Goal: Transaction & Acquisition: Purchase product/service

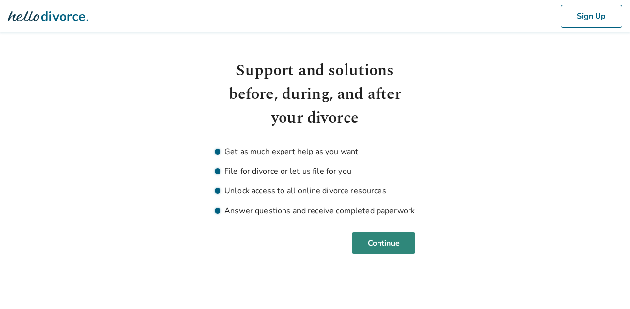
click at [410, 242] on button "Continue" at bounding box center [384, 243] width 64 height 22
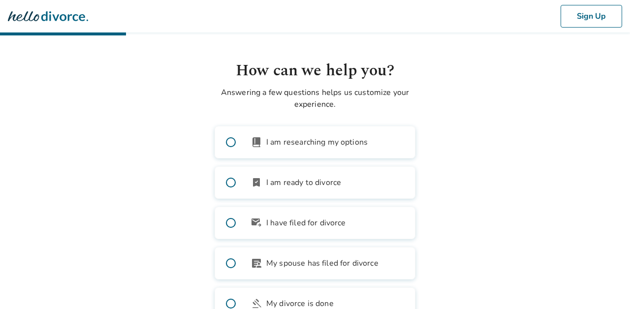
click at [339, 218] on span "I have filed for divorce" at bounding box center [306, 223] width 80 height 12
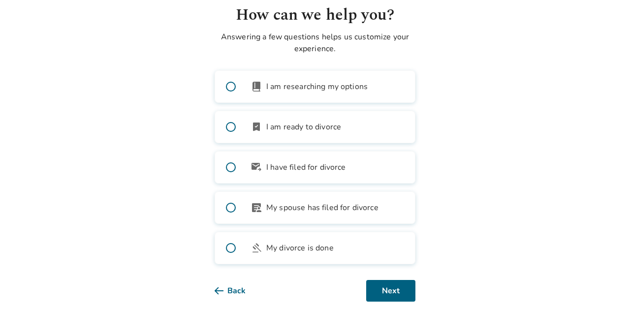
scroll to position [72, 0]
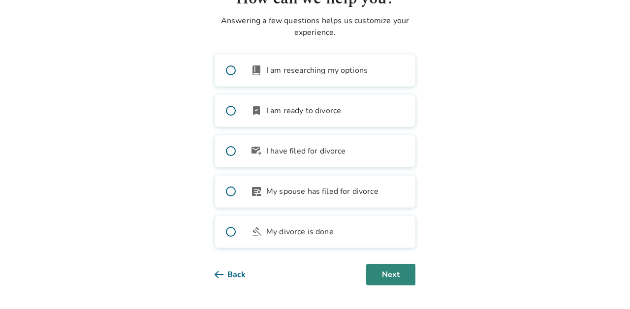
click at [386, 266] on button "Next" at bounding box center [390, 275] width 49 height 22
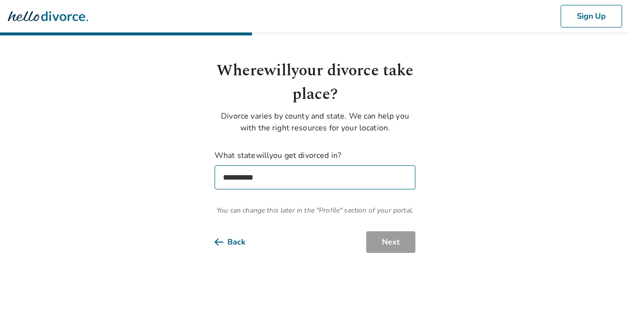
scroll to position [0, 0]
click at [359, 169] on select "**********" at bounding box center [315, 177] width 201 height 24
select select "**"
click at [215, 165] on select "**********" at bounding box center [315, 177] width 201 height 24
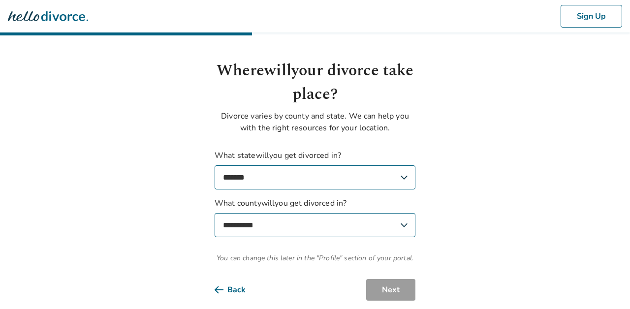
click at [357, 227] on select "**********" at bounding box center [315, 225] width 201 height 24
select select "*******"
click at [215, 213] on select "**********" at bounding box center [315, 225] width 201 height 24
click at [408, 293] on button "Next" at bounding box center [390, 290] width 49 height 22
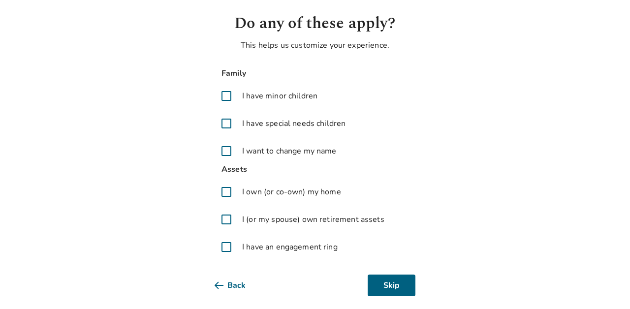
scroll to position [58, 0]
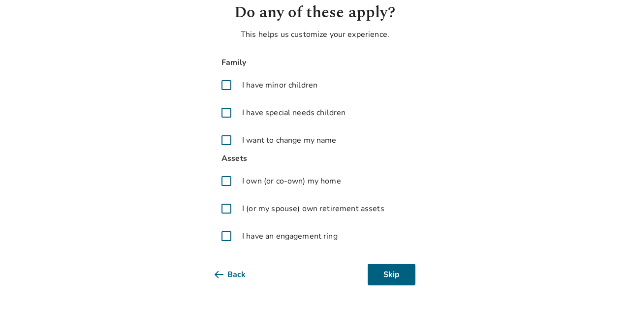
click at [368, 211] on span "I (or my spouse) own retirement assets" at bounding box center [313, 209] width 142 height 12
click at [383, 271] on button "Next" at bounding box center [390, 275] width 49 height 22
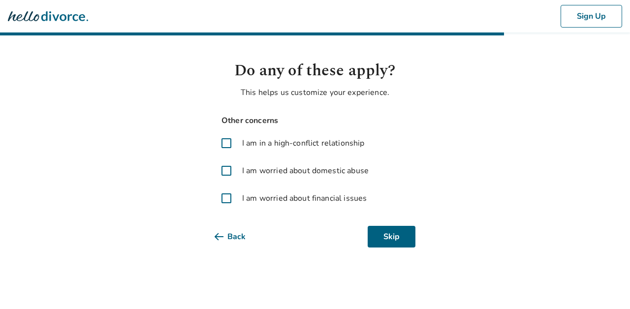
scroll to position [0, 0]
click at [390, 233] on button "Skip" at bounding box center [392, 237] width 48 height 22
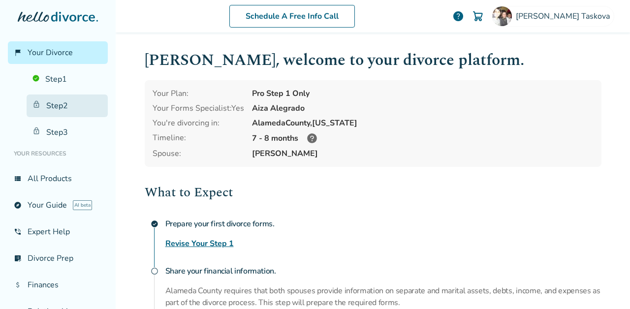
click at [70, 100] on link "Step 2" at bounding box center [67, 106] width 81 height 23
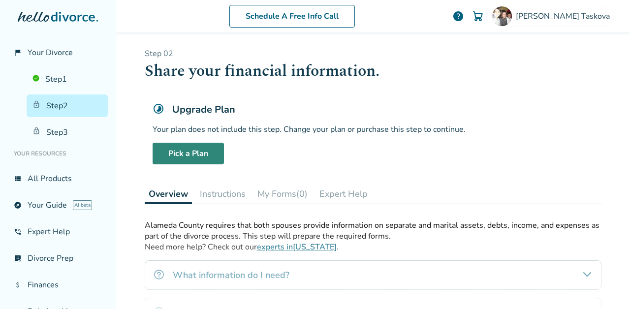
click at [153, 150] on link "Pick a Plan" at bounding box center [188, 154] width 71 height 22
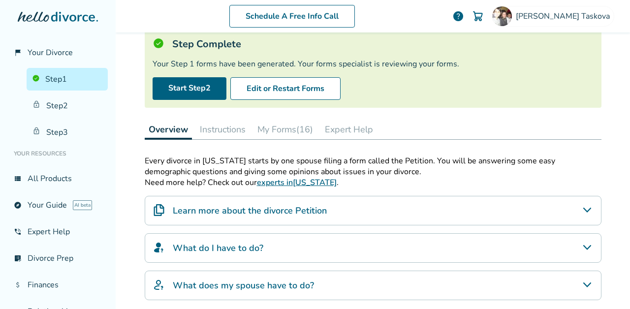
scroll to position [72, 0]
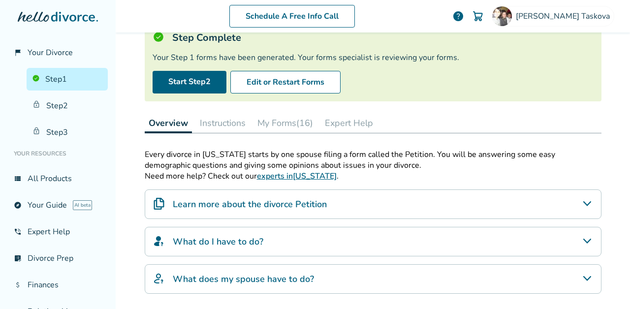
click at [164, 214] on div "Learn more about the divorce Petition" at bounding box center [373, 205] width 457 height 30
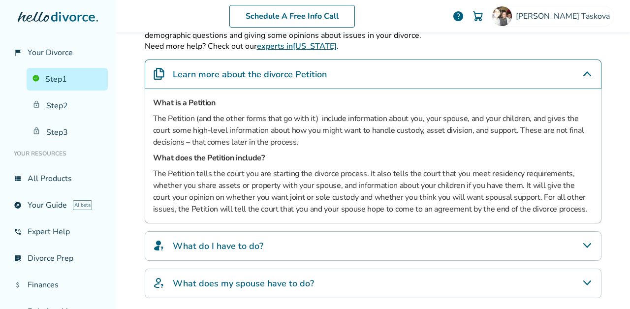
scroll to position [262, 0]
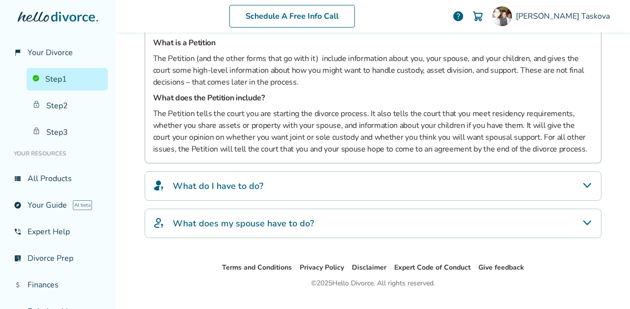
click at [199, 177] on div "What do I have to do?" at bounding box center [373, 186] width 457 height 30
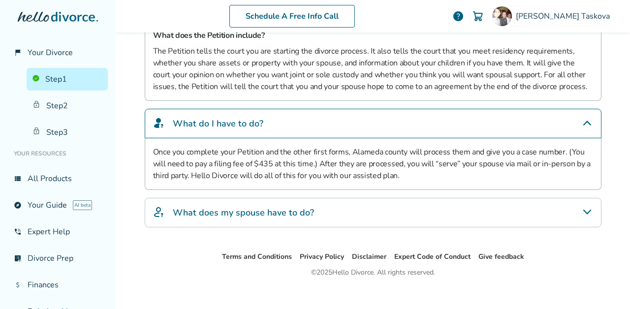
scroll to position [334, 0]
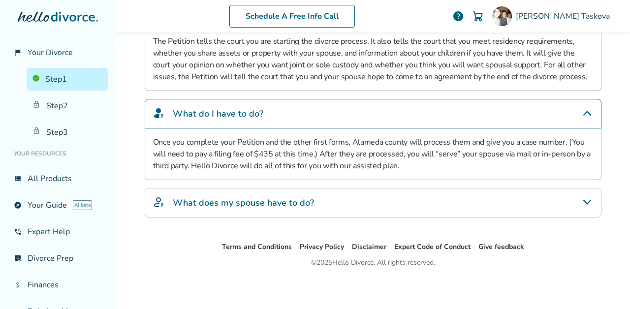
click at [204, 196] on h4 "What does my spouse have to do?" at bounding box center [243, 202] width 141 height 13
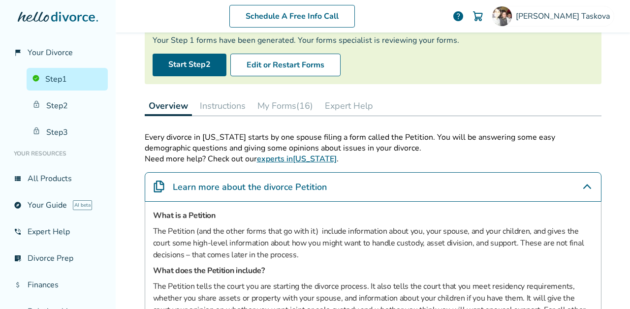
scroll to position [0, 0]
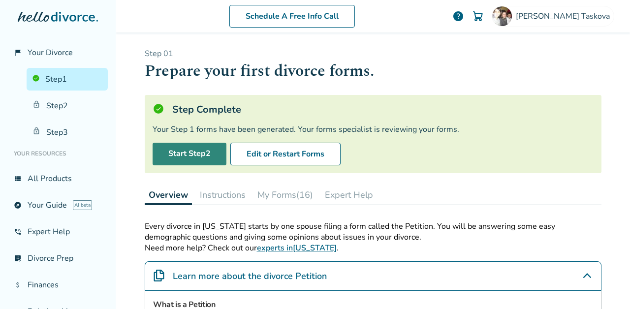
click at [202, 161] on link "Start Step 2" at bounding box center [190, 154] width 74 height 23
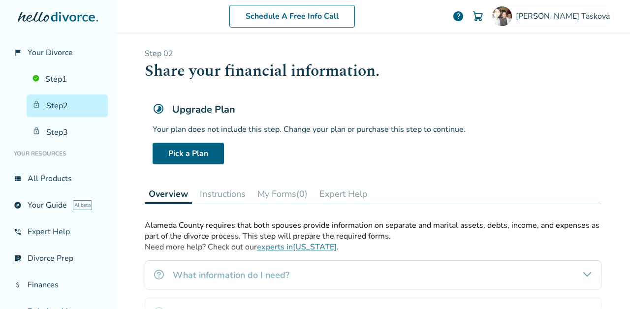
click at [208, 164] on div "Upgrade Plan Your plan does not include this step. Change your plan or purchase…" at bounding box center [373, 133] width 457 height 77
click at [212, 155] on link "Pick a Plan" at bounding box center [188, 154] width 71 height 22
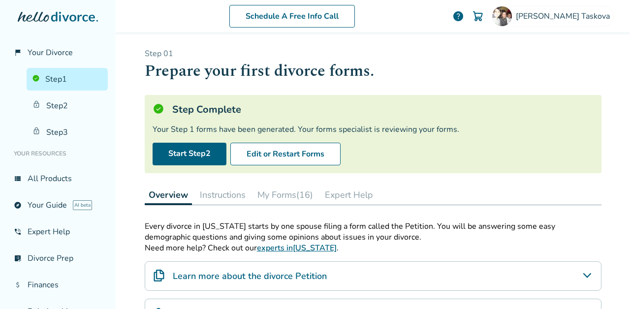
click at [203, 140] on div "Step Complete Your Step 1 forms have been generated. Your forms specialist is r…" at bounding box center [373, 134] width 457 height 78
click at [204, 149] on link "Start Step 2" at bounding box center [190, 154] width 74 height 23
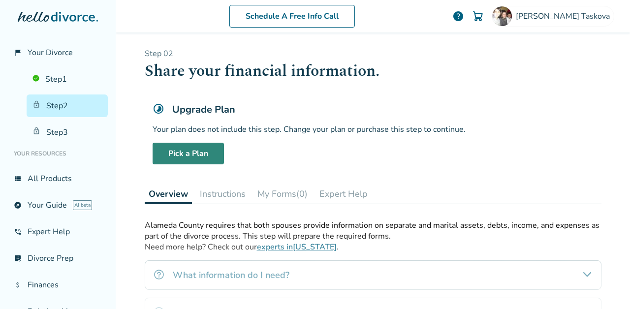
click at [204, 149] on link "Pick a Plan" at bounding box center [188, 154] width 71 height 22
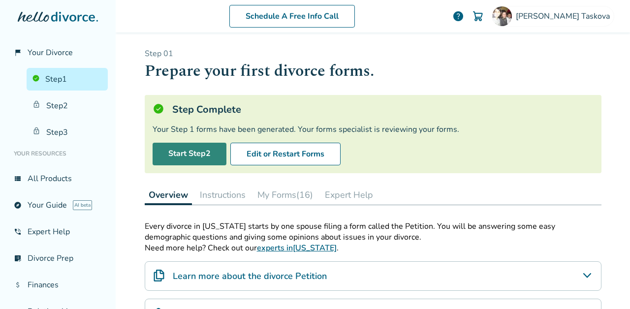
click at [206, 159] on link "Start Step 2" at bounding box center [190, 154] width 74 height 23
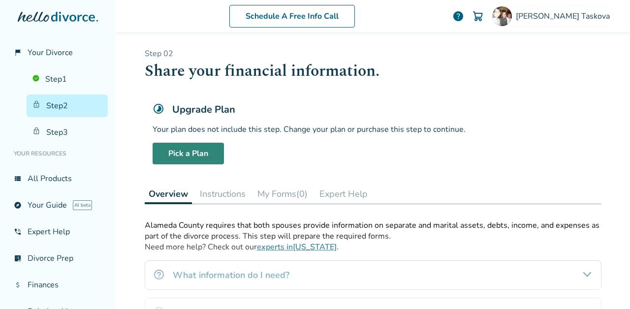
click at [206, 159] on link "Pick a Plan" at bounding box center [188, 154] width 71 height 22
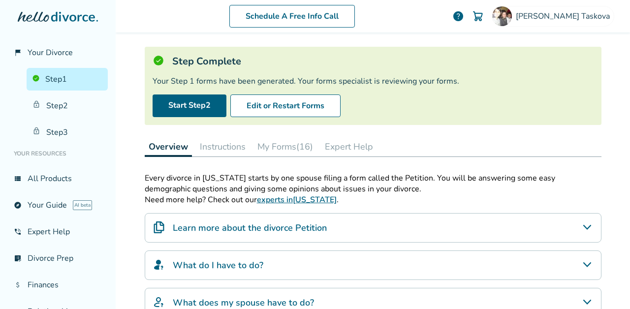
click at [240, 222] on h4 "Learn more about the divorce Petition" at bounding box center [250, 228] width 154 height 13
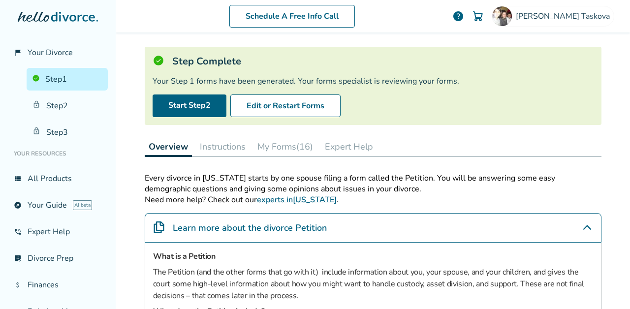
click at [240, 222] on h4 "Learn more about the divorce Petition" at bounding box center [250, 228] width 154 height 13
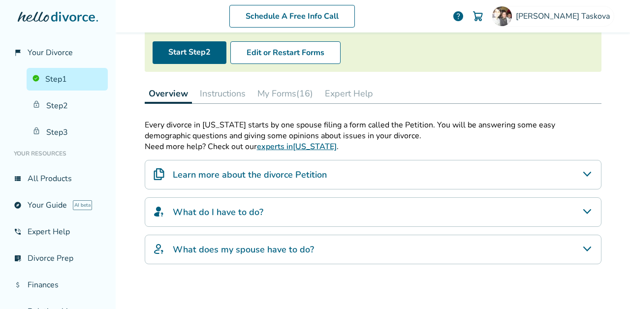
scroll to position [109, 0]
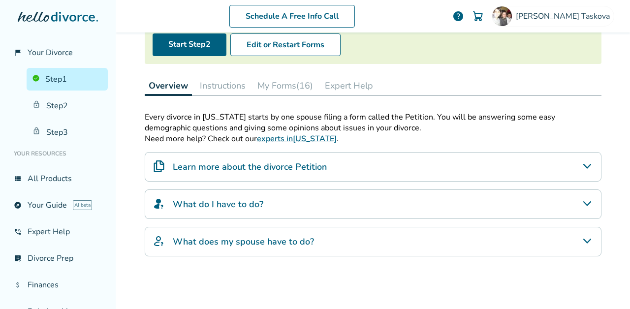
click at [245, 214] on div "What do I have to do?" at bounding box center [373, 205] width 457 height 30
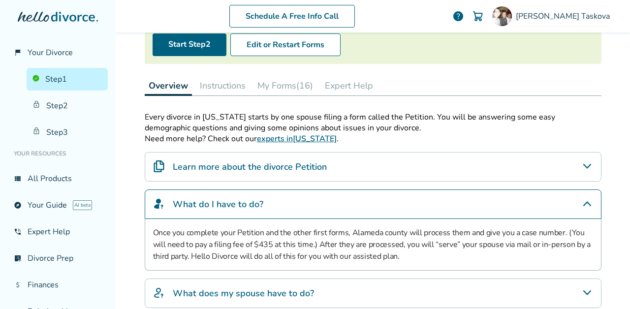
click at [245, 214] on div "What do I have to do?" at bounding box center [373, 205] width 457 height 30
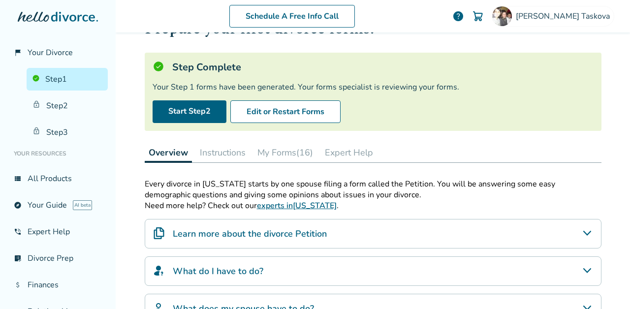
scroll to position [0, 0]
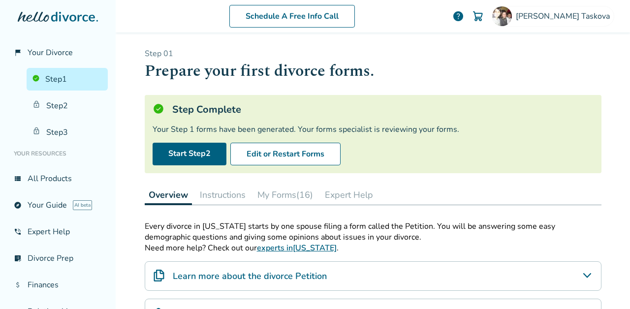
click at [271, 185] on button "My Forms (16)" at bounding box center [286, 195] width 64 height 20
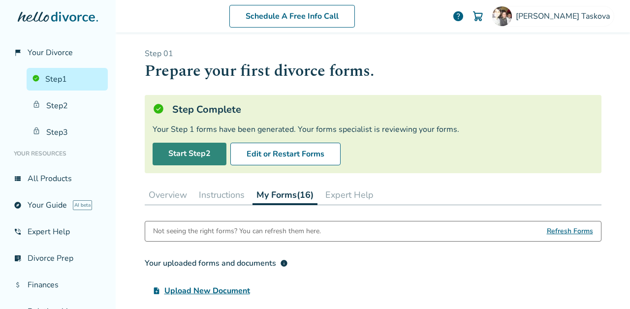
click at [197, 149] on link "Start Step 2" at bounding box center [190, 154] width 74 height 23
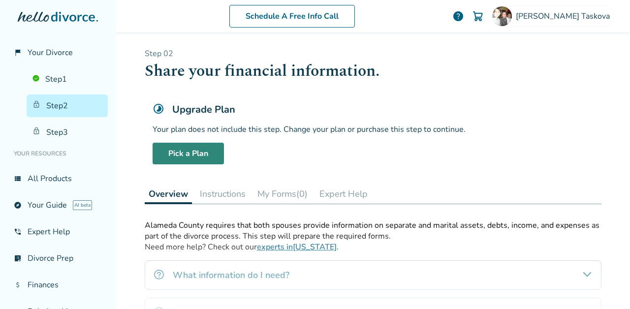
click at [197, 149] on link "Pick a Plan" at bounding box center [188, 154] width 71 height 22
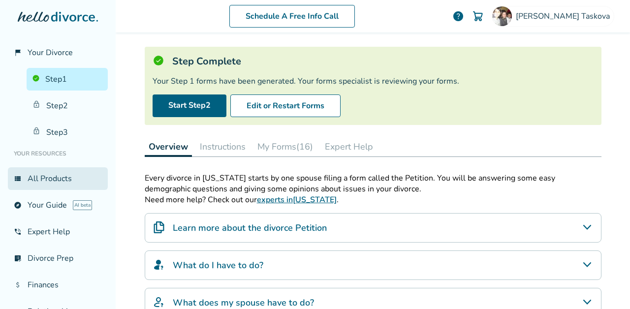
click at [74, 180] on link "view_list All Products" at bounding box center [58, 178] width 100 height 23
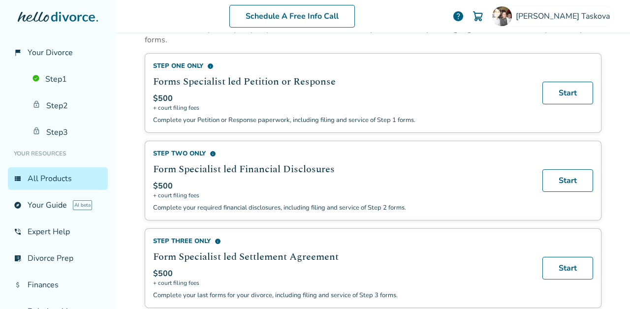
scroll to position [375, 0]
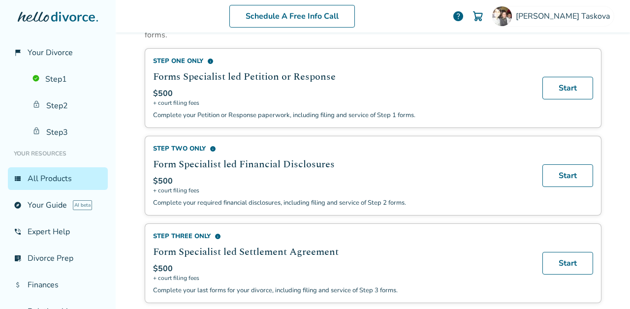
click at [172, 151] on div "Step Two Only info" at bounding box center [342, 148] width 378 height 9
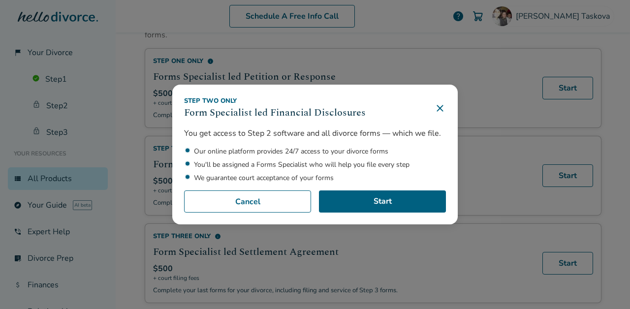
click at [157, 165] on div "Step Two Only Form Specialist led Financial Disclosures You get access to Step …" at bounding box center [315, 154] width 630 height 309
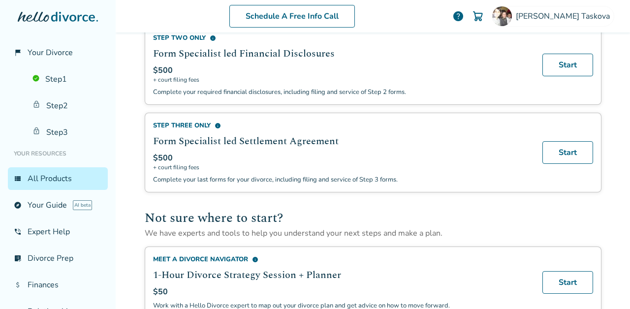
scroll to position [401, 0]
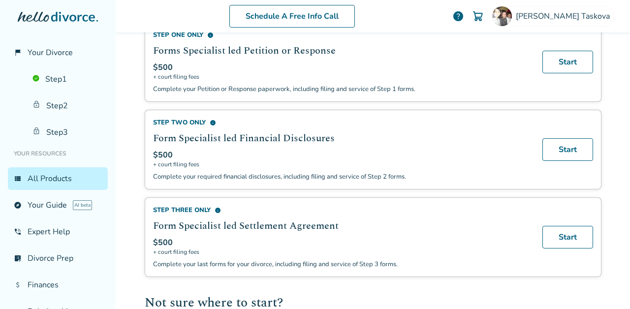
click at [202, 126] on div "Step Two Only info" at bounding box center [342, 122] width 378 height 9
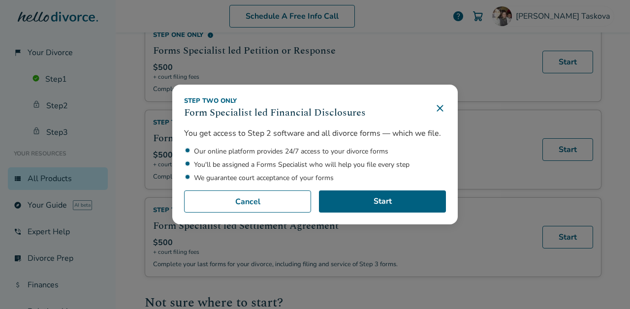
click at [444, 111] on icon at bounding box center [440, 108] width 12 height 12
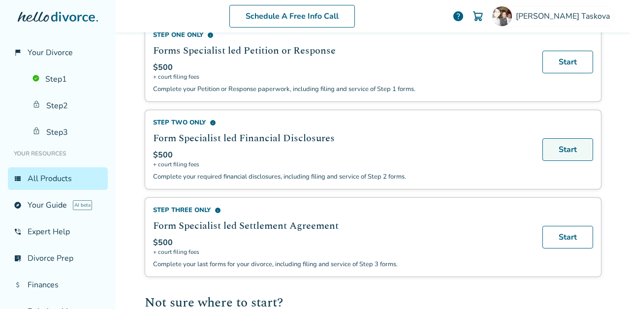
click at [562, 157] on link "Start" at bounding box center [567, 149] width 51 height 23
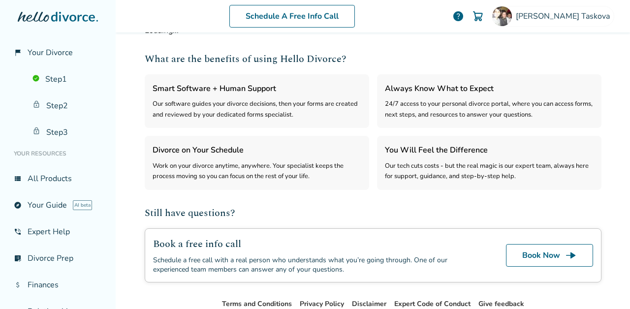
select select "***"
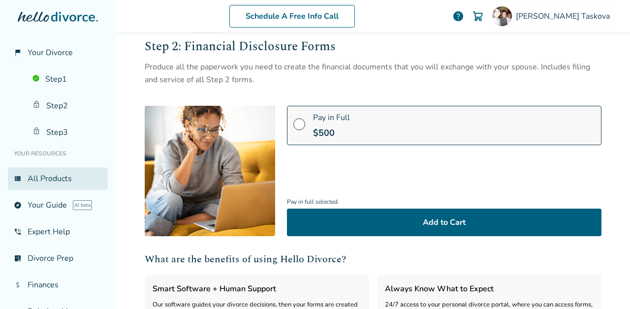
click at [55, 176] on link "view_list All Products" at bounding box center [58, 178] width 100 height 23
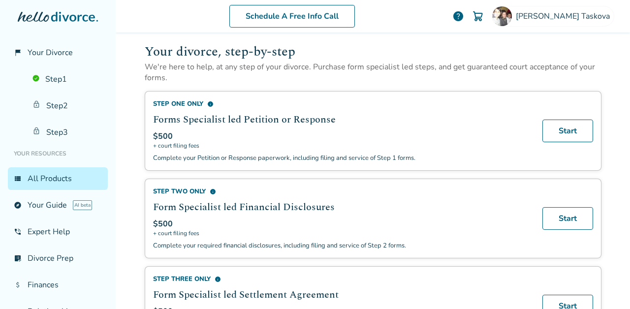
scroll to position [384, 0]
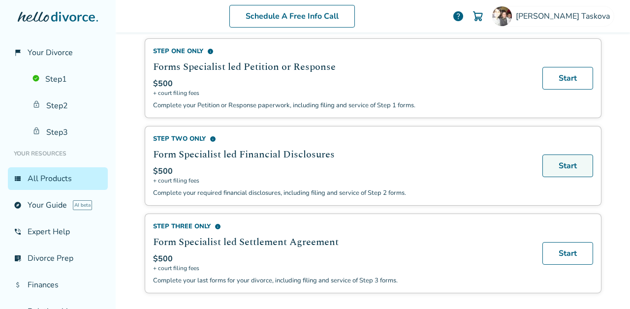
click at [561, 174] on link "Start" at bounding box center [567, 166] width 51 height 23
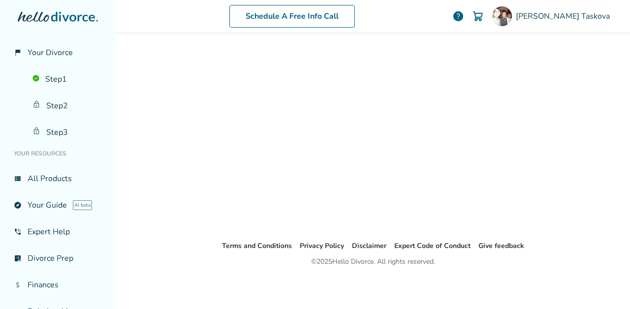
scroll to position [48, 0]
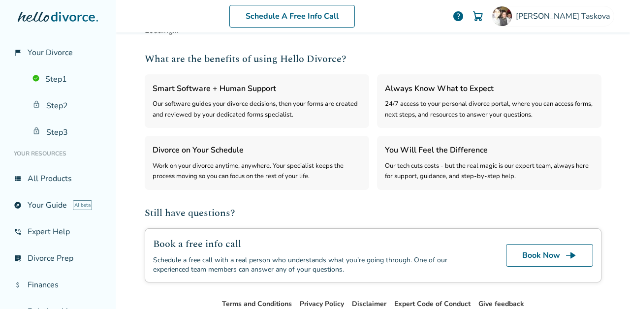
select select "***"
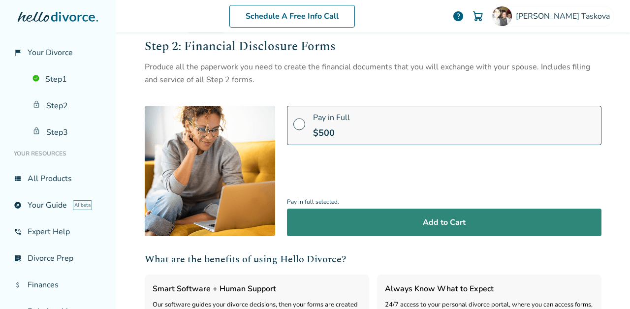
click at [481, 217] on button "Add to Cart" at bounding box center [444, 223] width 315 height 28
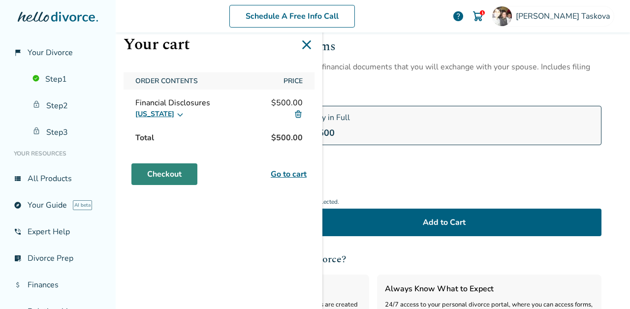
click at [144, 173] on link "Checkout" at bounding box center [164, 174] width 66 height 22
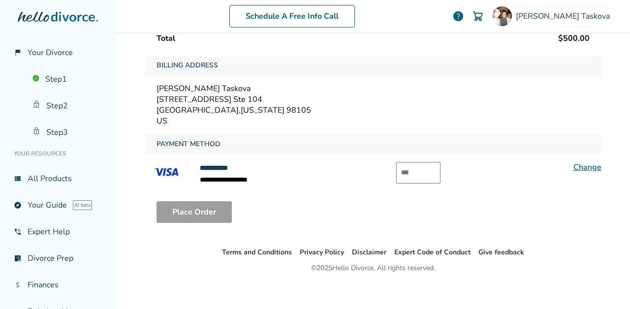
scroll to position [167, 0]
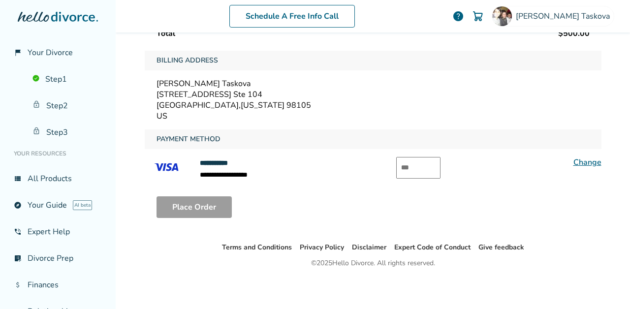
click at [436, 170] on input "text" at bounding box center [418, 168] width 44 height 22
type input "***"
click at [221, 200] on button "Place Order" at bounding box center [194, 207] width 75 height 22
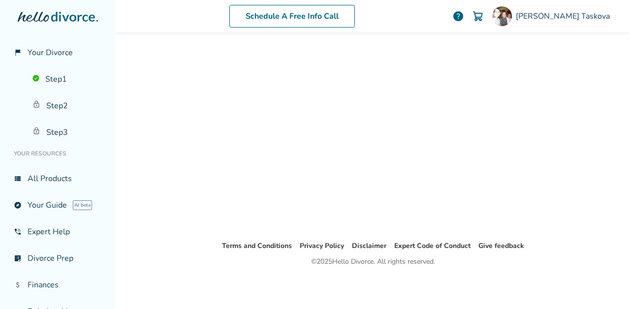
scroll to position [48, 0]
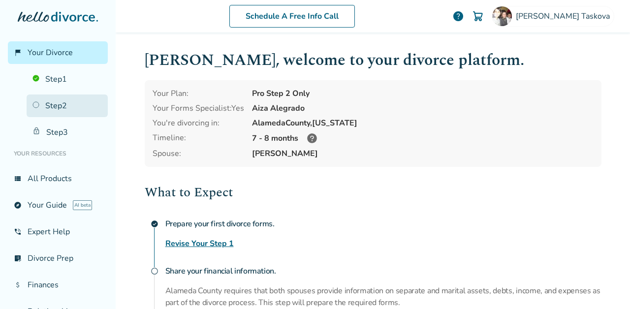
click at [81, 108] on link "Step 2" at bounding box center [67, 106] width 81 height 23
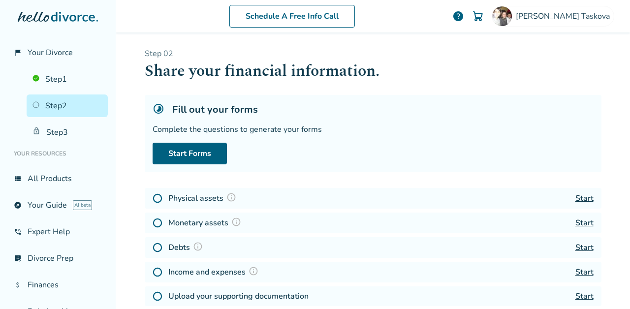
click at [174, 166] on div "Fill out your forms Complete the questions to generate your forms Start Forms" at bounding box center [373, 133] width 457 height 77
click at [183, 160] on link "Start Forms" at bounding box center [190, 154] width 74 height 22
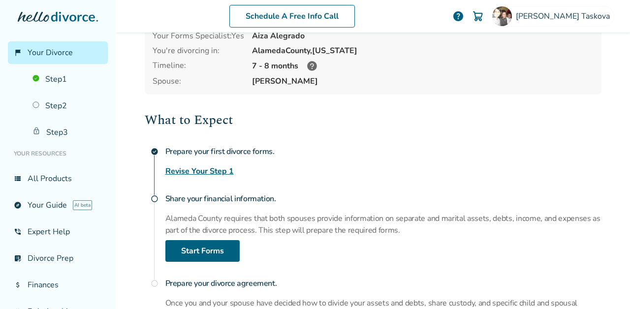
scroll to position [81, 0]
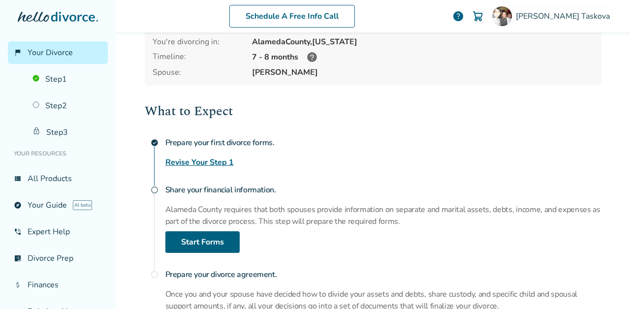
click at [205, 162] on link "Revise Your Step 1" at bounding box center [199, 163] width 68 height 12
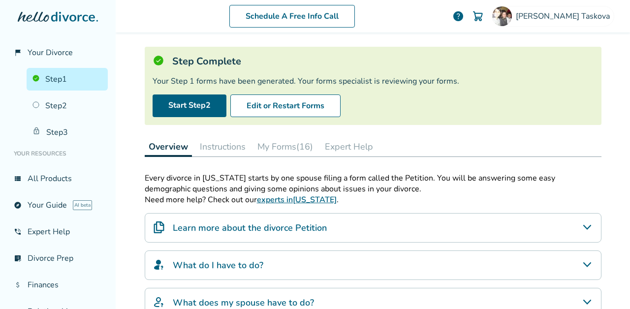
click at [263, 152] on button "My Forms (16)" at bounding box center [286, 147] width 64 height 20
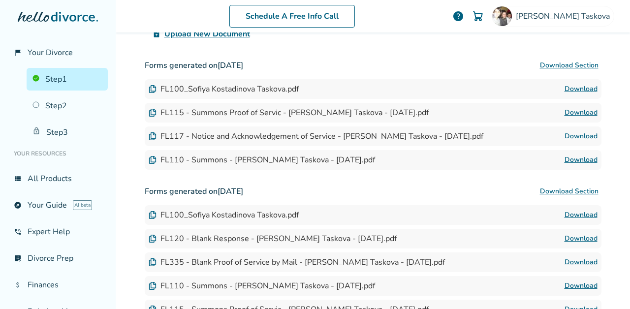
scroll to position [288, 0]
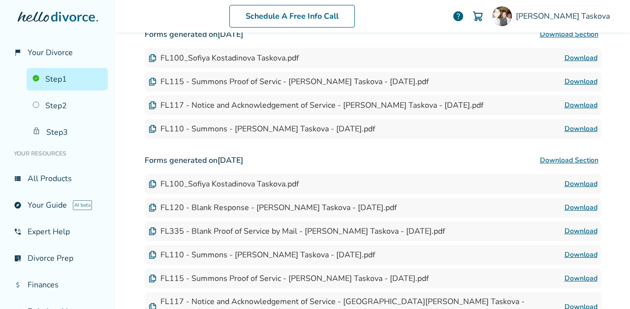
click at [169, 55] on div "FL100_Sofiya Kostadinova Taskova.pdf" at bounding box center [224, 58] width 150 height 11
click at [568, 58] on link "Download" at bounding box center [581, 58] width 33 height 12
click at [587, 83] on link "Download" at bounding box center [581, 82] width 33 height 12
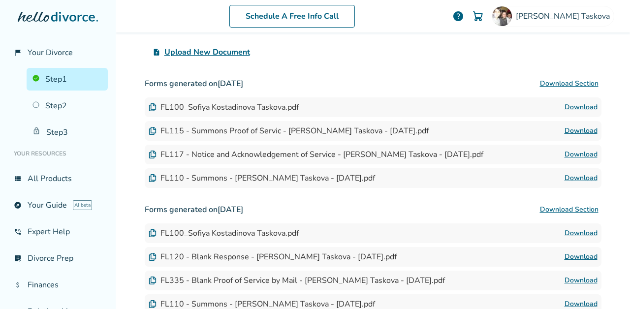
scroll to position [143, 0]
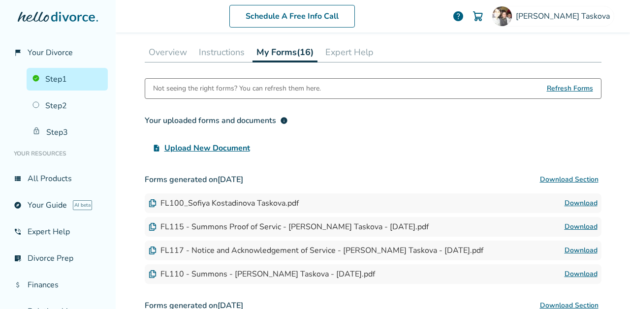
click at [245, 47] on button "Instructions" at bounding box center [222, 52] width 54 height 20
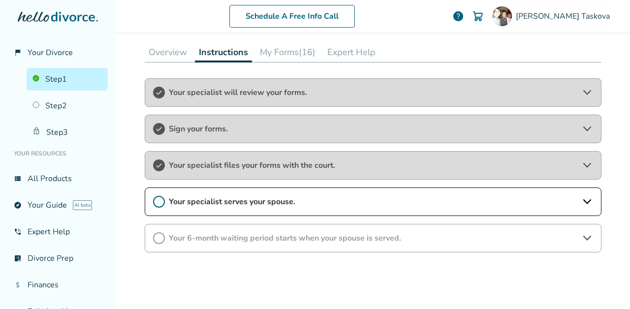
click at [282, 121] on div "Sign your forms." at bounding box center [373, 129] width 457 height 29
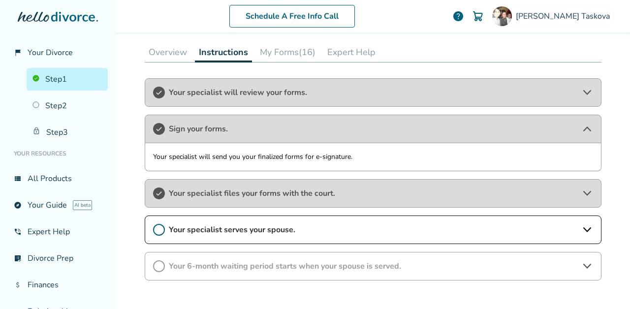
click at [294, 106] on div "Your specialist will review your forms. Sign your forms. Your specialist will s…" at bounding box center [373, 179] width 457 height 202
click at [303, 98] on div "Your specialist will review your forms." at bounding box center [373, 92] width 457 height 29
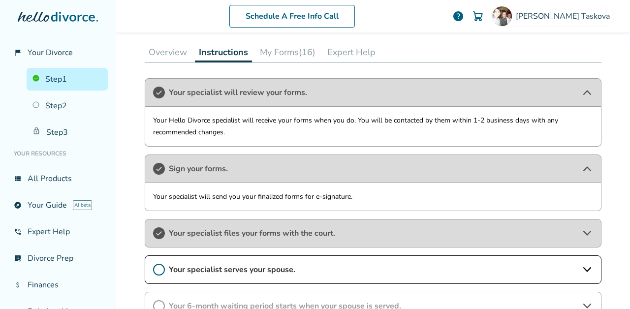
click at [340, 55] on button "Expert Help" at bounding box center [351, 52] width 56 height 20
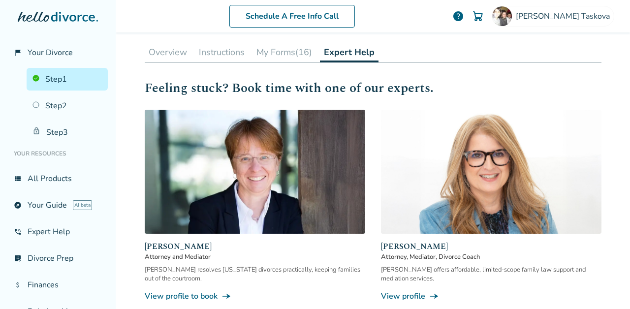
click at [305, 52] on button "My Forms (16)" at bounding box center [285, 52] width 64 height 20
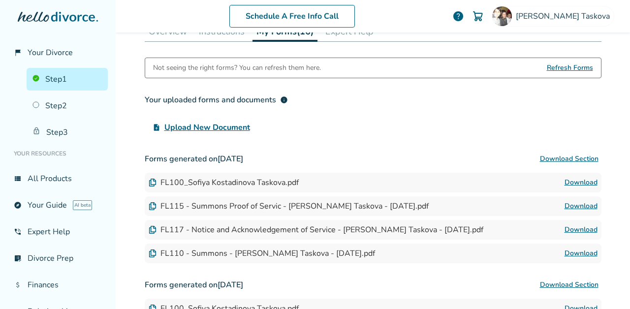
scroll to position [168, 0]
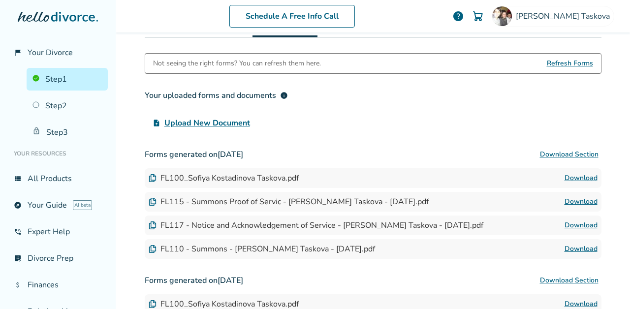
click at [576, 231] on div "FL117 - Notice and Acknowledgement of Service - Sofiya Kostadinova Taskova - 20…" at bounding box center [373, 226] width 457 height 20
click at [578, 228] on link "Download" at bounding box center [581, 226] width 33 height 12
click at [578, 225] on link "Download" at bounding box center [581, 226] width 33 height 12
click at [576, 246] on link "Download" at bounding box center [581, 249] width 33 height 12
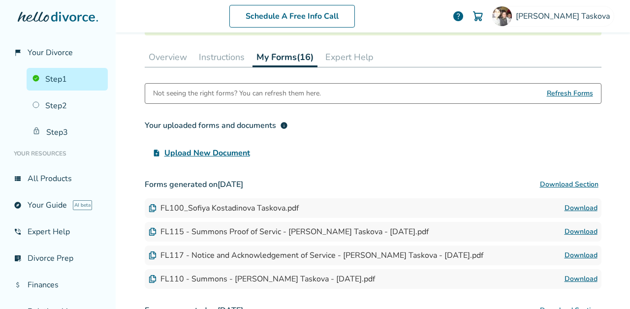
scroll to position [87, 0]
